Goal: Transaction & Acquisition: Book appointment/travel/reservation

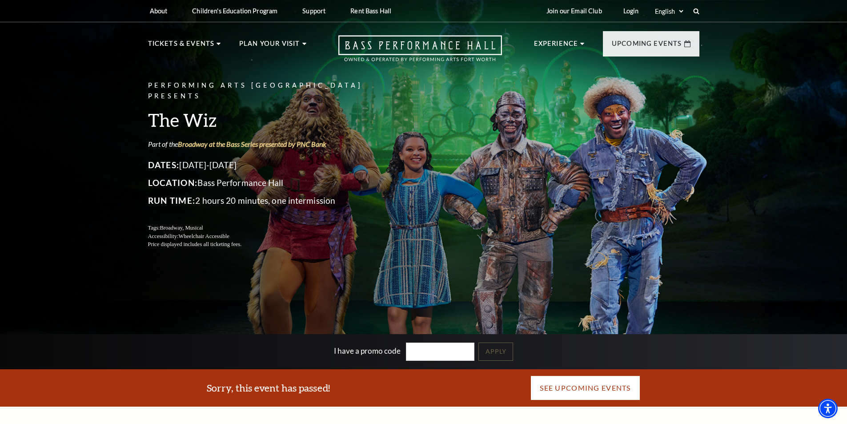
click at [584, 391] on link "See Upcoming Events" at bounding box center [584, 387] width 109 height 25
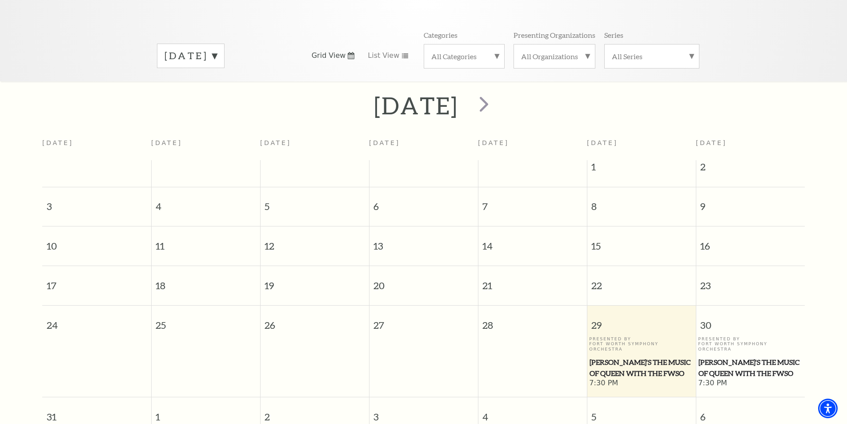
scroll to position [34, 0]
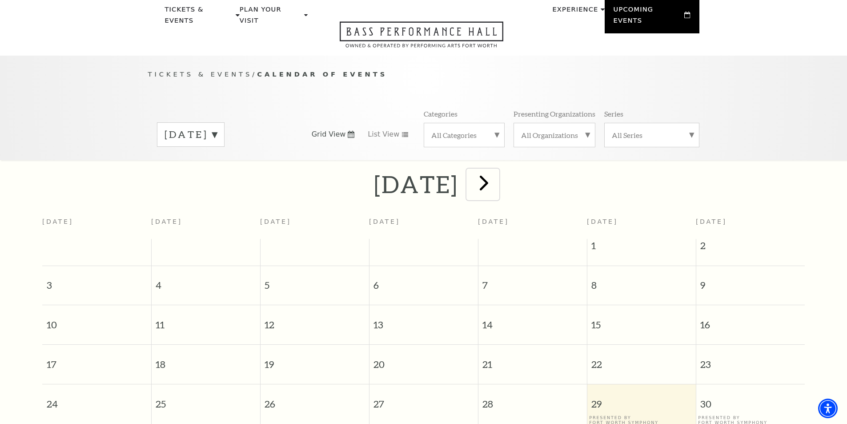
click at [497, 175] on span "next" at bounding box center [483, 182] width 25 height 25
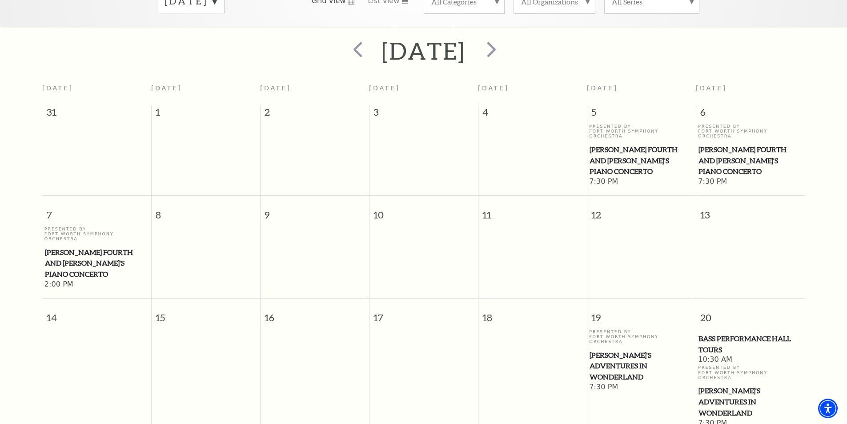
scroll to position [0, 0]
